Goal: Task Accomplishment & Management: Use online tool/utility

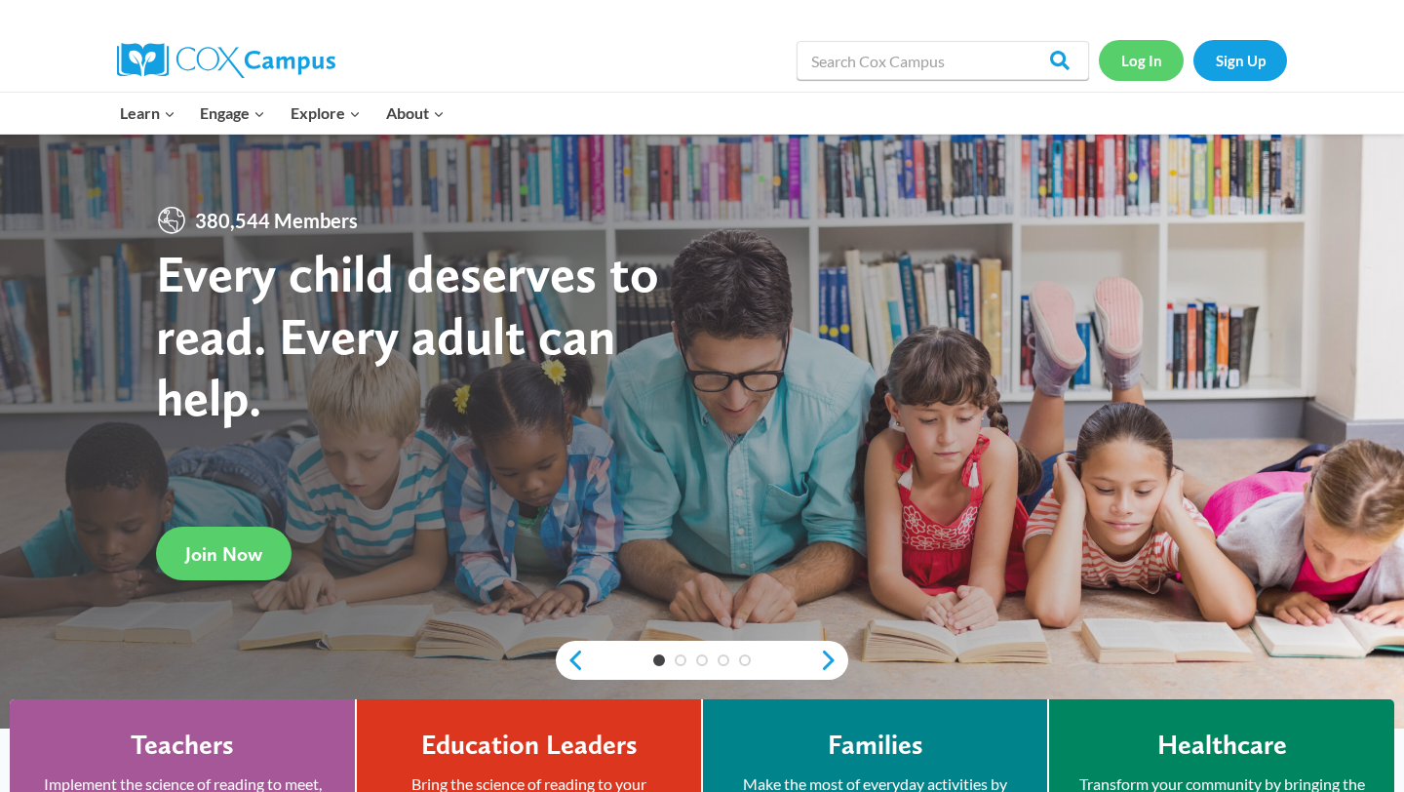
click at [1144, 62] on link "Log In" at bounding box center [1141, 60] width 85 height 40
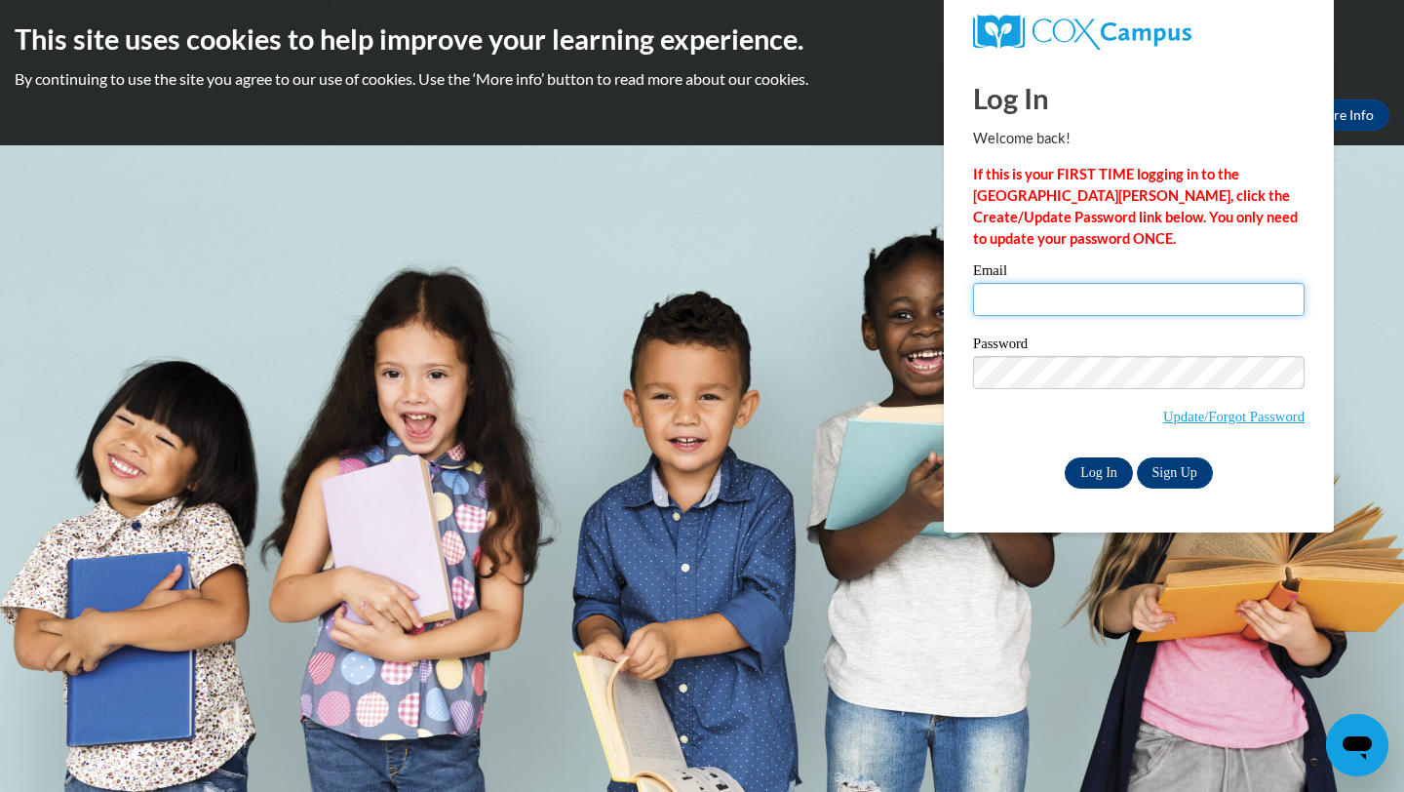
type input "[EMAIL_ADDRESS][DOMAIN_NAME]"
click at [1090, 464] on input "Log In" at bounding box center [1099, 472] width 68 height 31
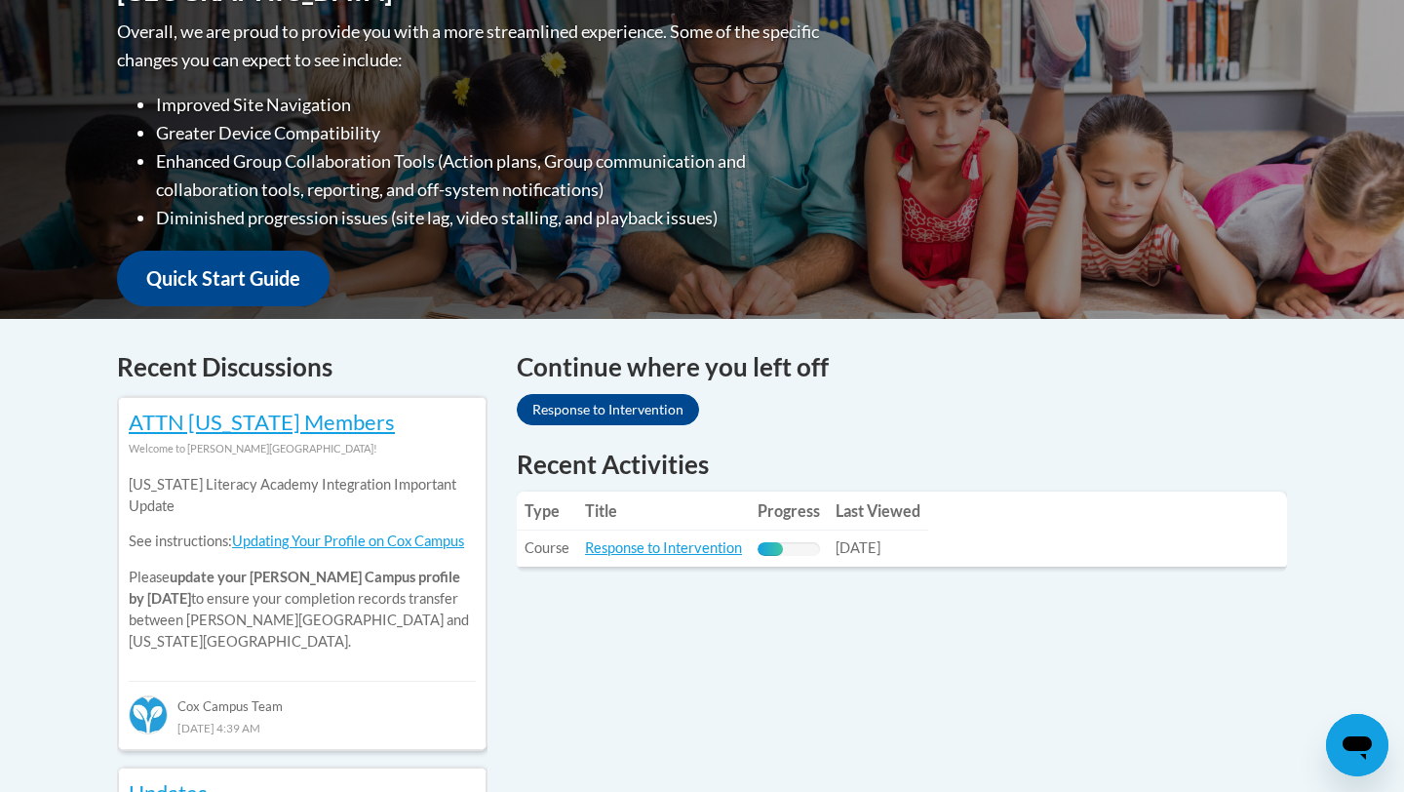
scroll to position [578, 0]
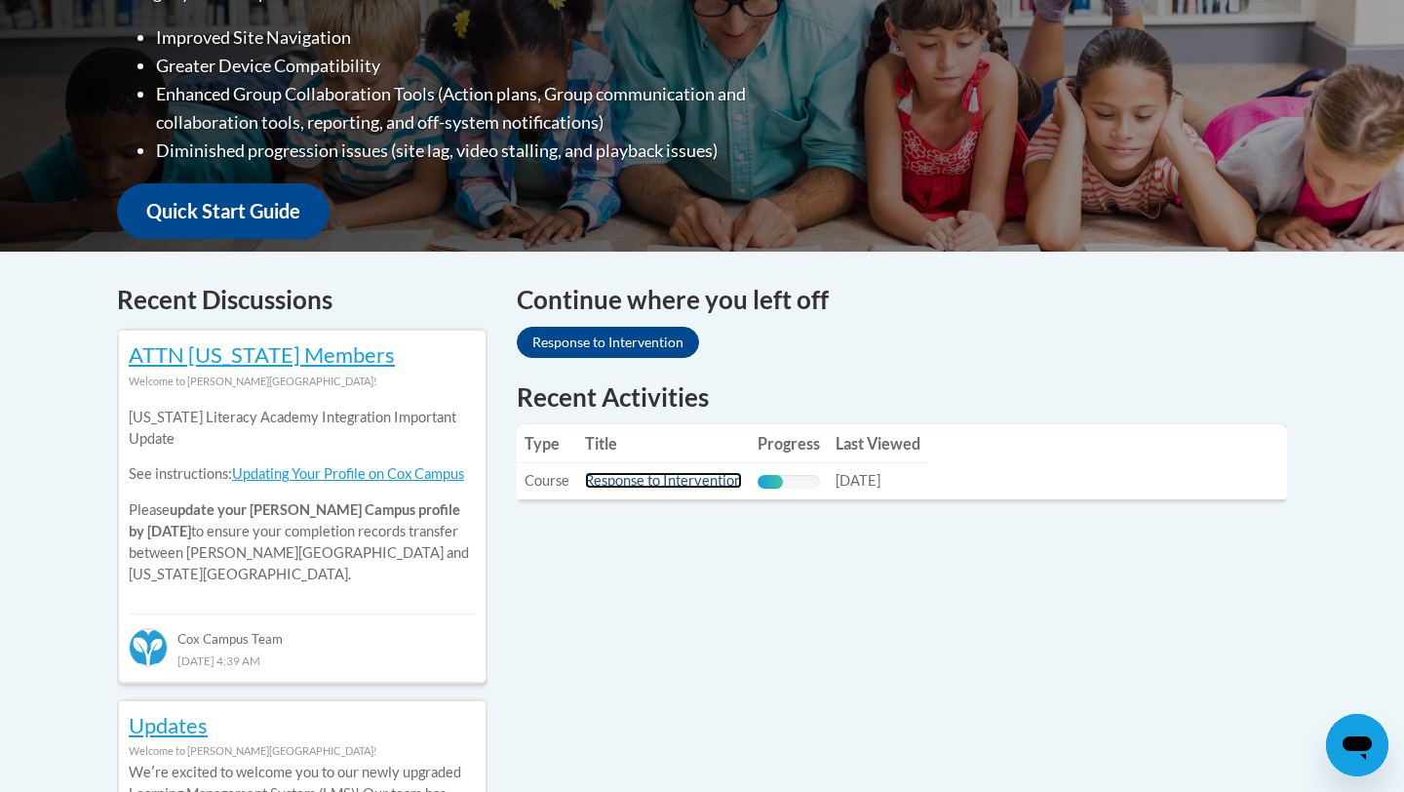
click at [673, 480] on link "Response to Intervention" at bounding box center [663, 480] width 157 height 17
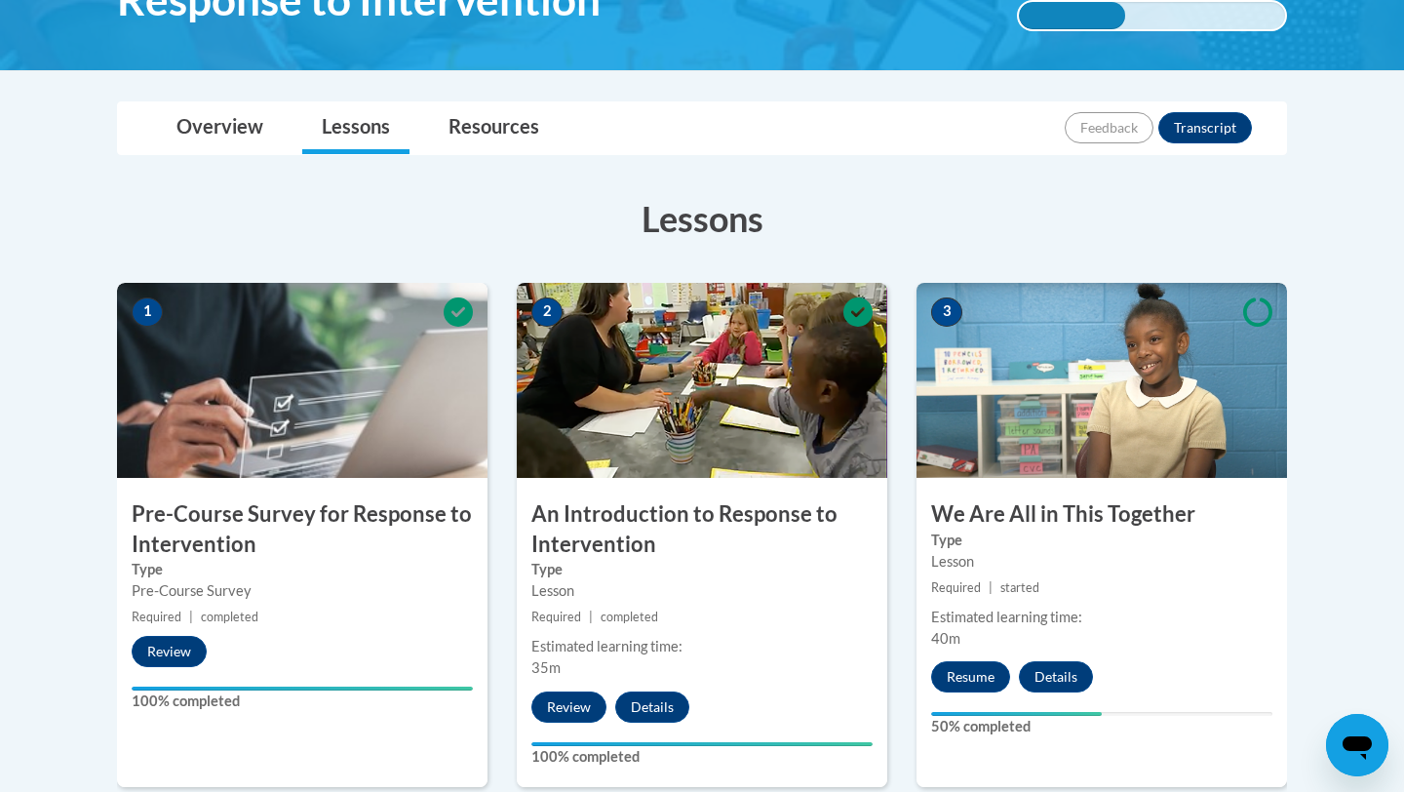
scroll to position [377, 0]
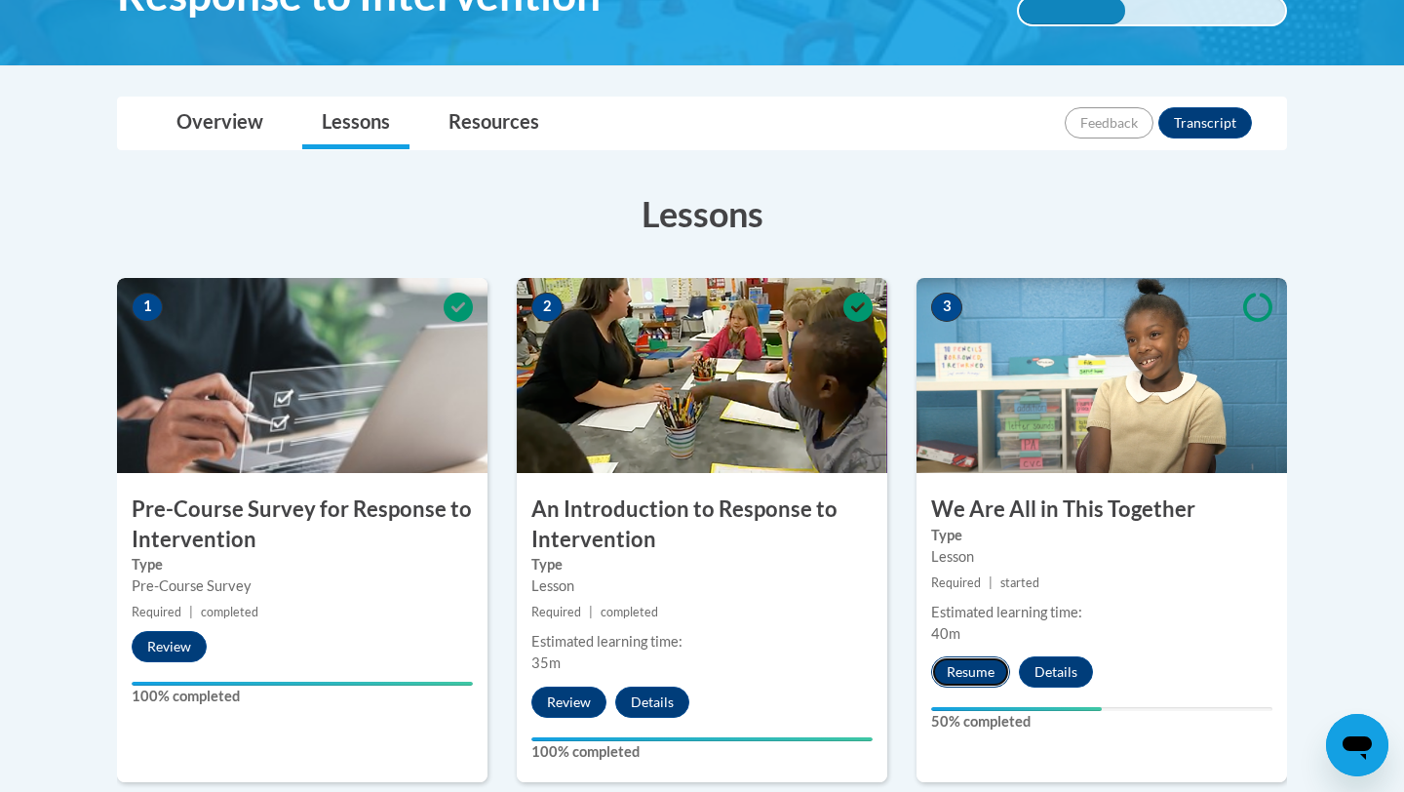
click at [970, 673] on button "Resume" at bounding box center [970, 671] width 79 height 31
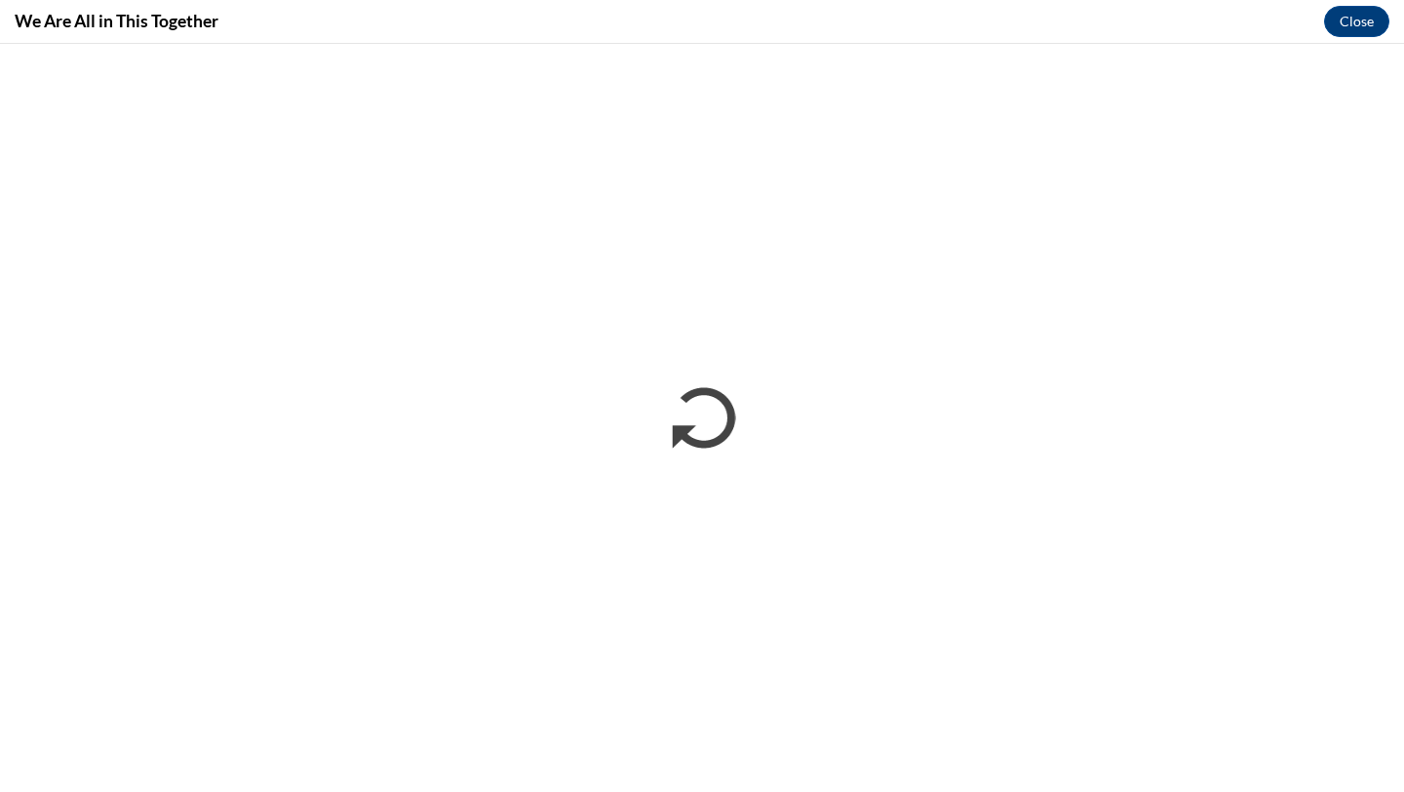
scroll to position [0, 0]
